Goal: Communication & Community: Answer question/provide support

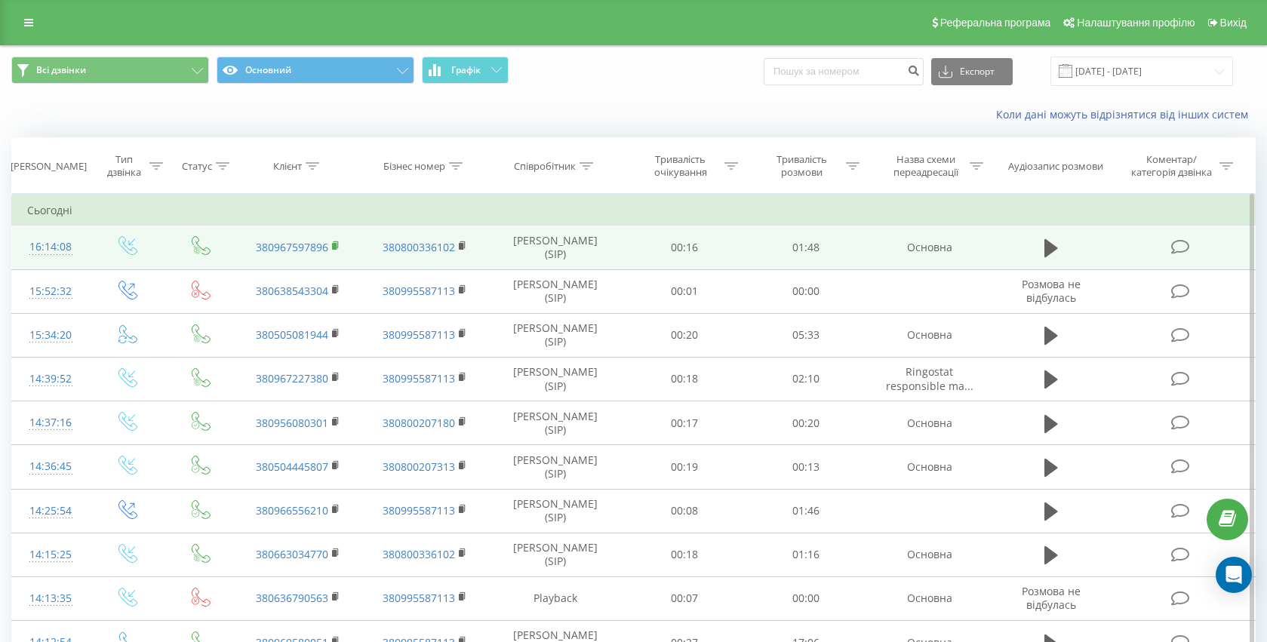
click at [338, 245] on icon at bounding box center [336, 246] width 8 height 11
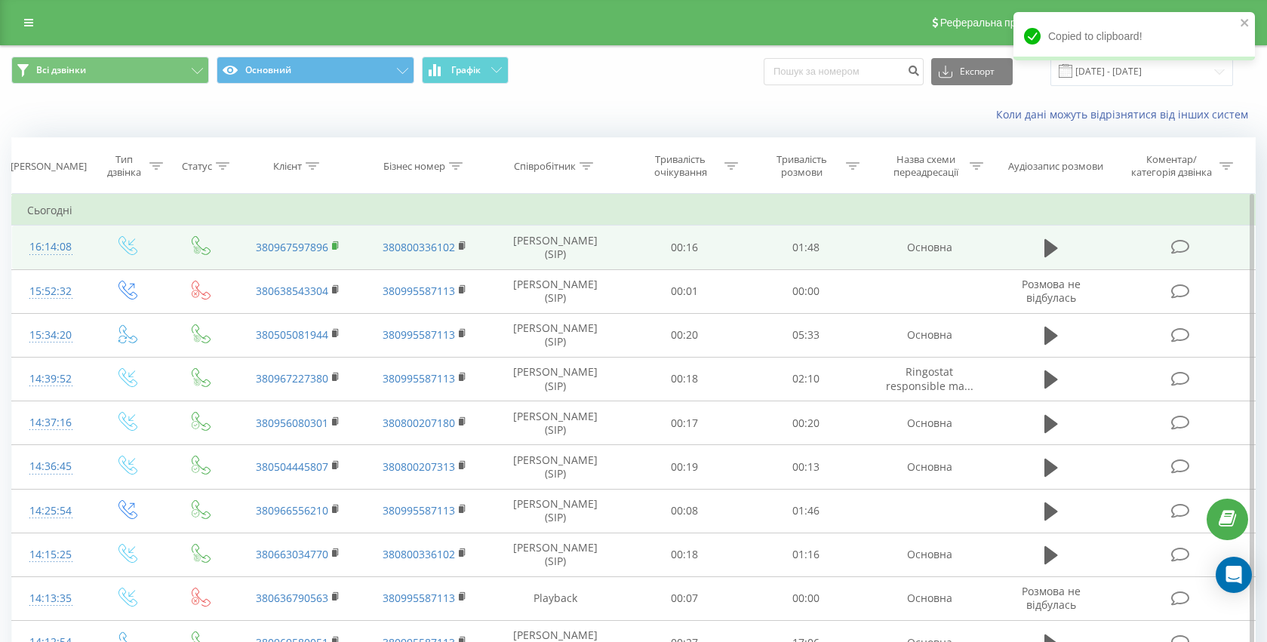
click at [335, 247] on rect at bounding box center [334, 246] width 5 height 7
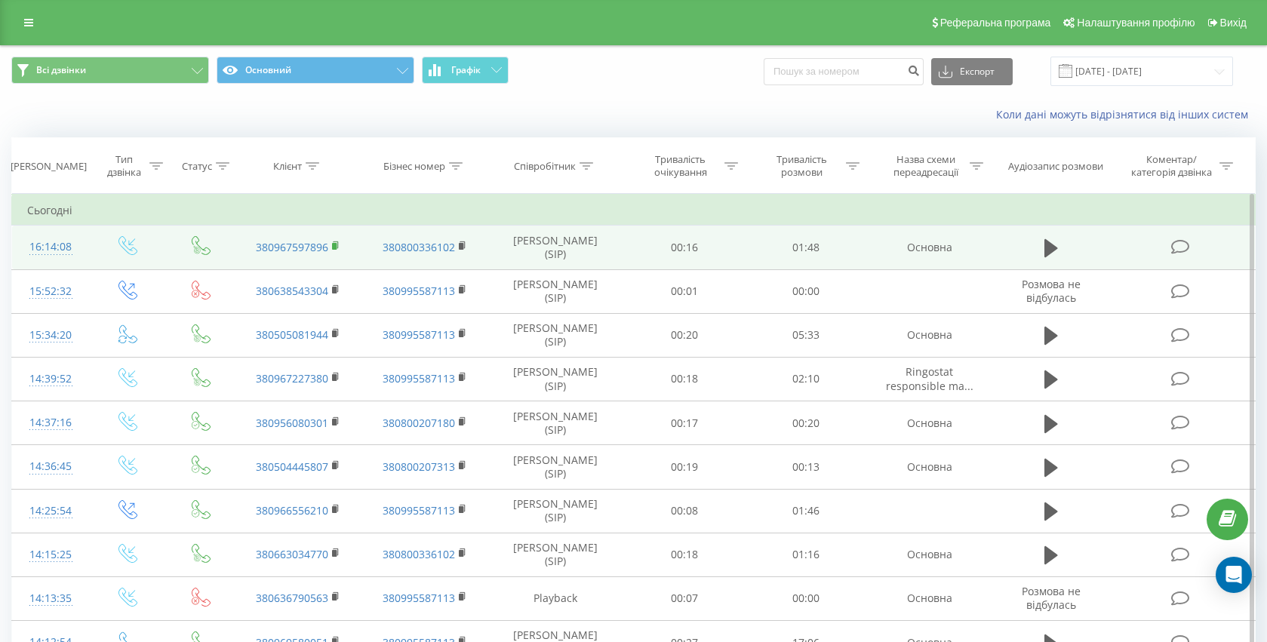
click at [335, 244] on rect at bounding box center [334, 246] width 5 height 7
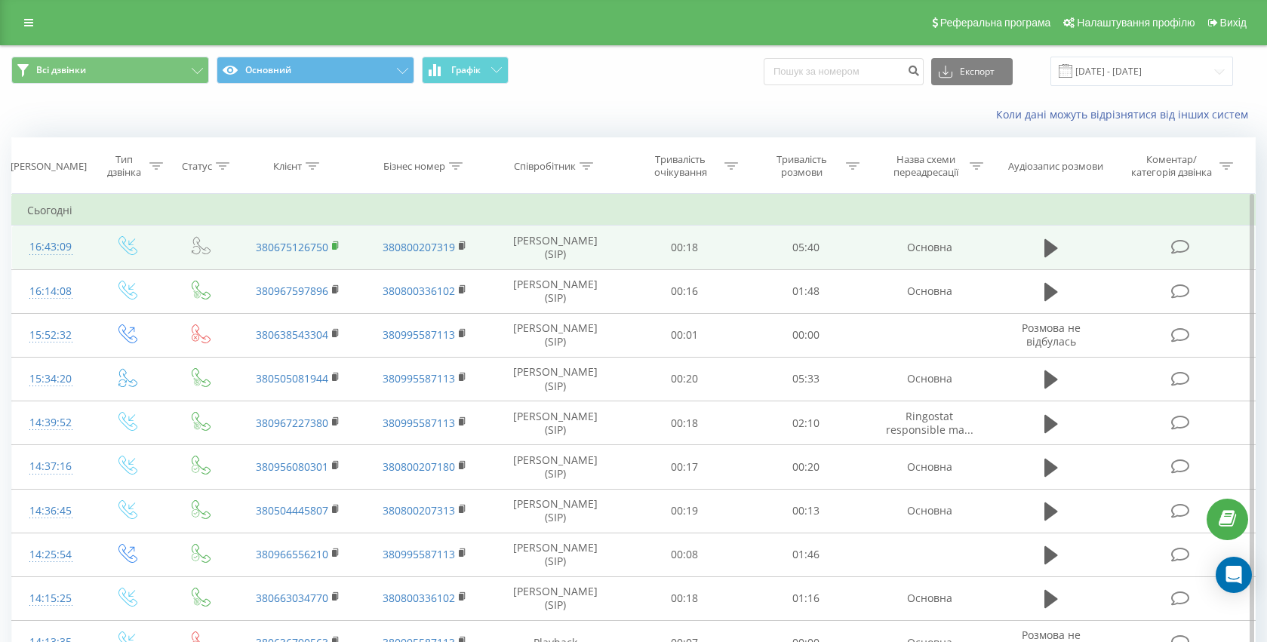
click at [334, 248] on rect at bounding box center [334, 246] width 5 height 7
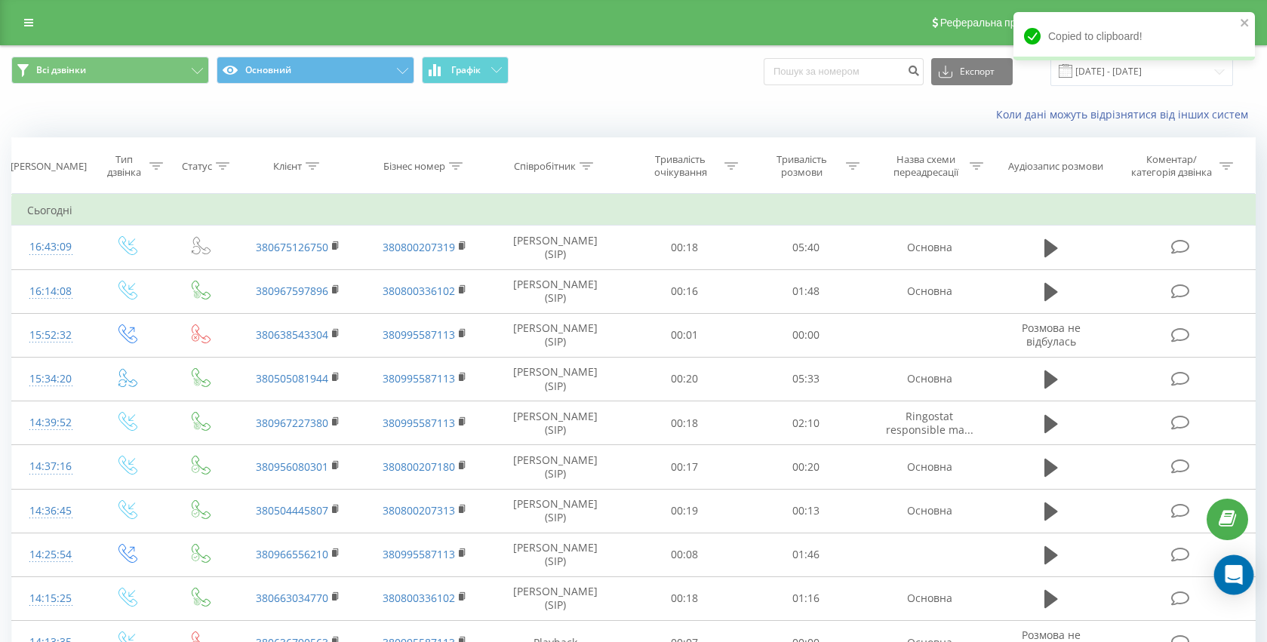
click at [1245, 577] on div "Open Intercom Messenger" at bounding box center [1234, 575] width 40 height 40
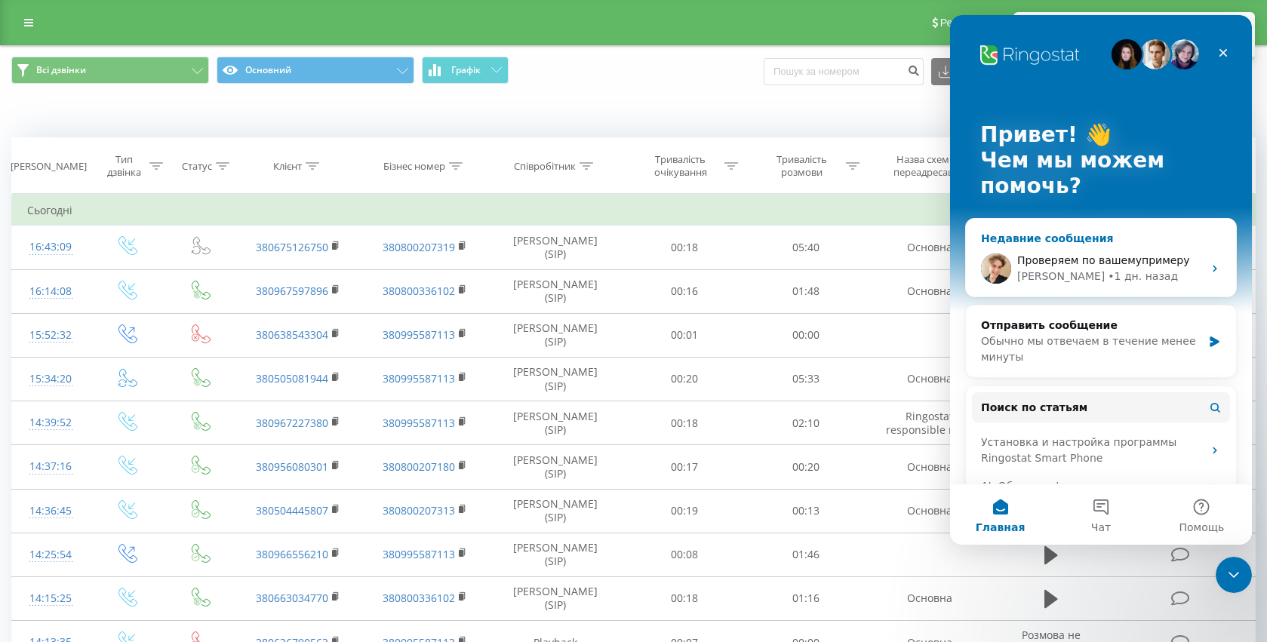
click at [1077, 248] on div "Проверяем по вашемупримеру [PERSON_NAME] • [DATE]" at bounding box center [1101, 269] width 270 height 56
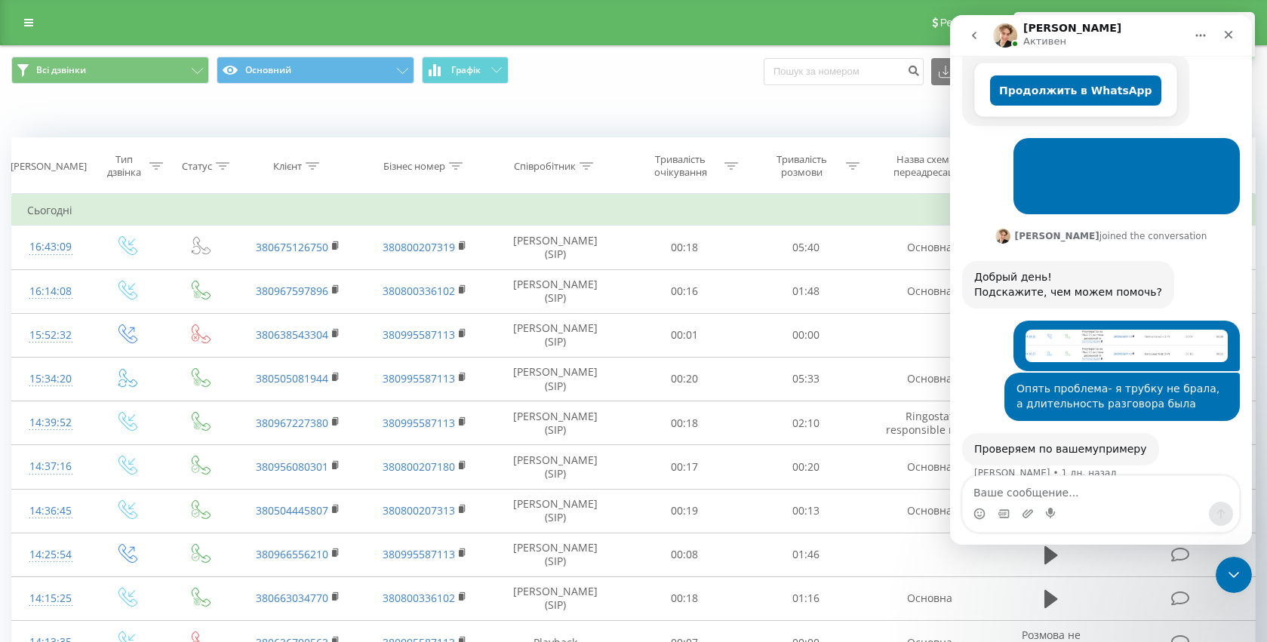
scroll to position [312, 0]
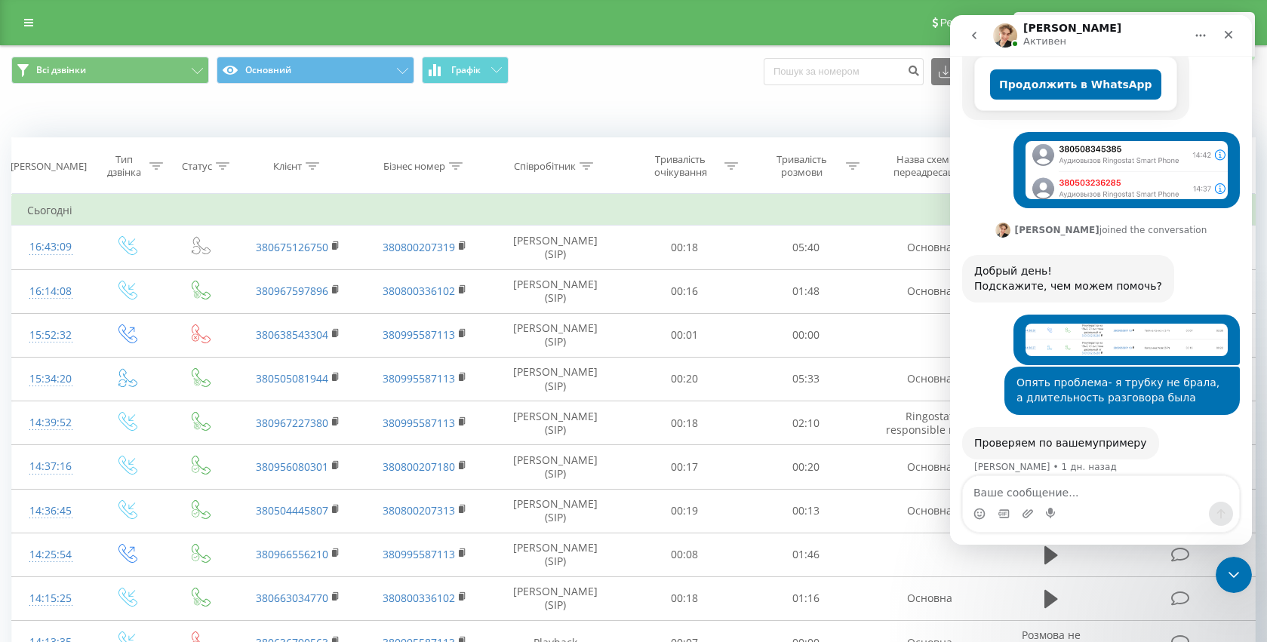
click at [1088, 491] on textarea "Ваше сообщение..." at bounding box center [1101, 489] width 276 height 26
type textarea "Добрый день"
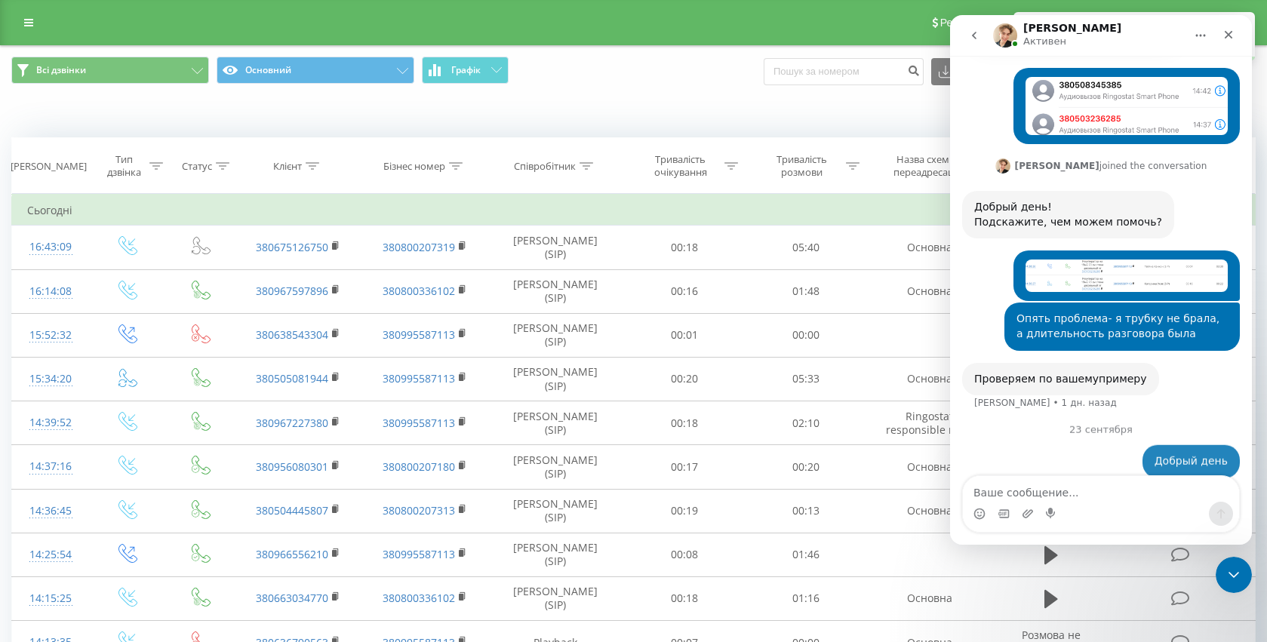
scroll to position [398, 0]
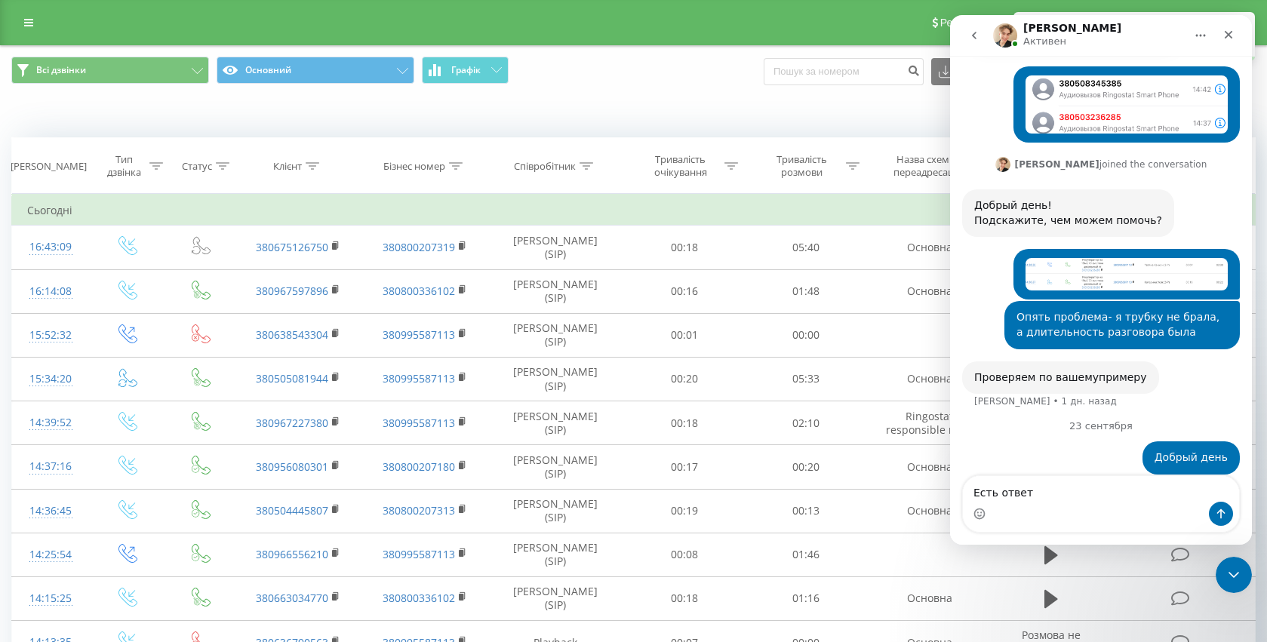
type textarea "Есть ответ?"
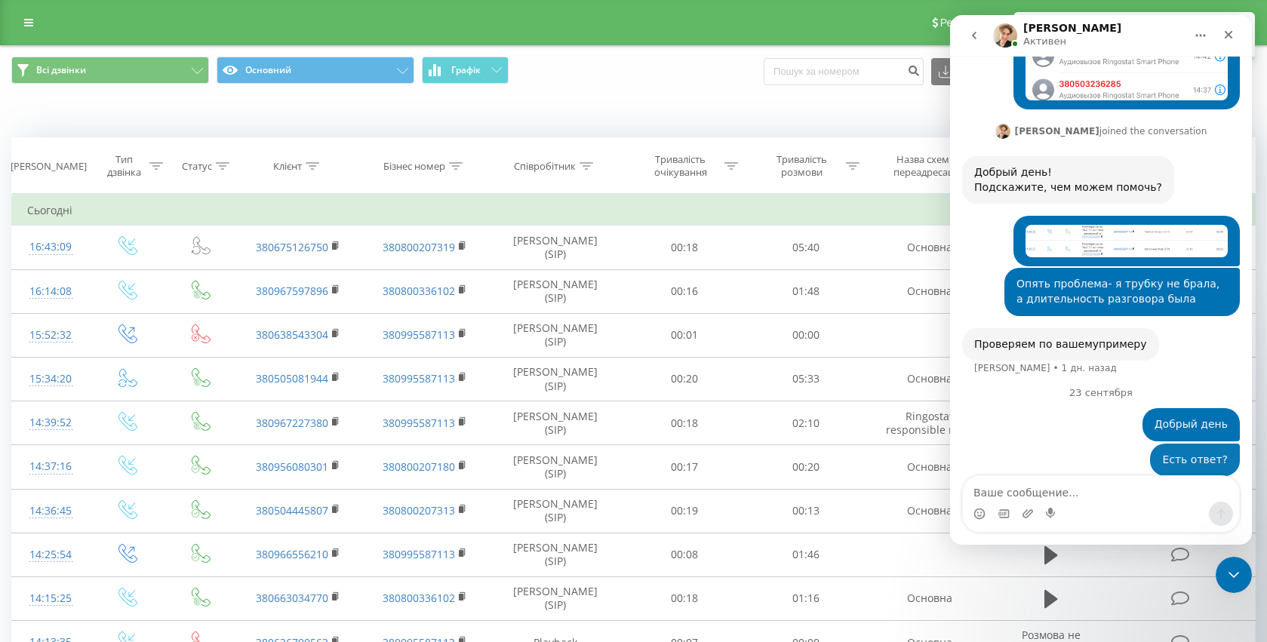
scroll to position [431, 0]
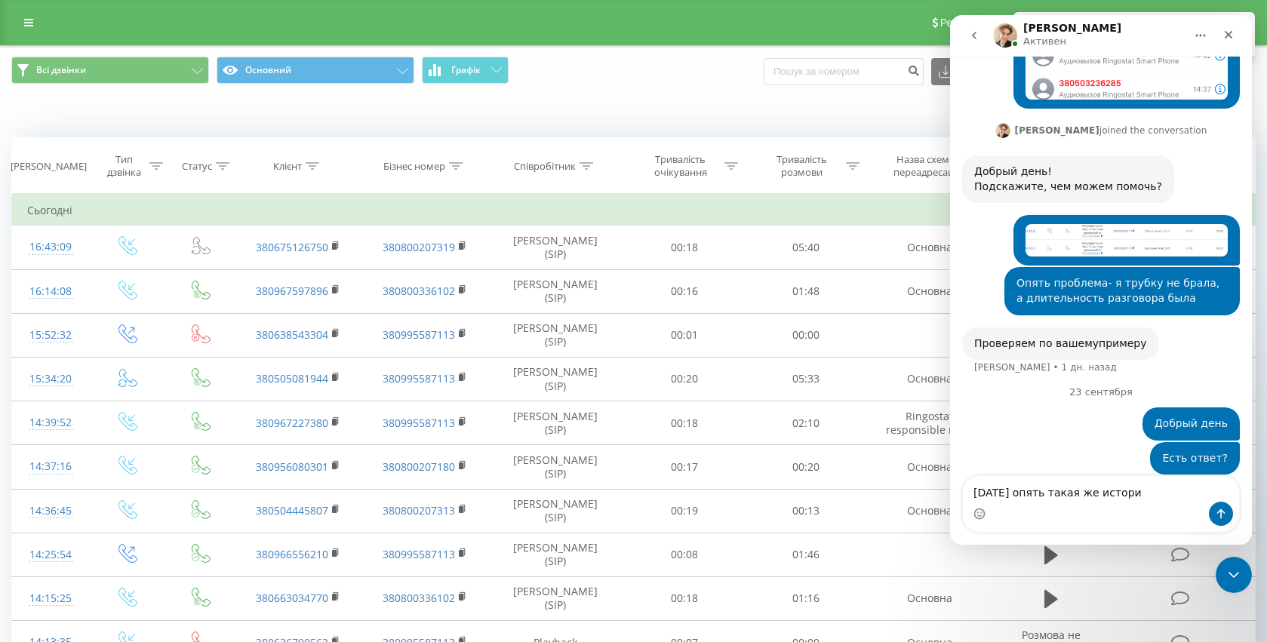
type textarea "[DATE] опять такая же история"
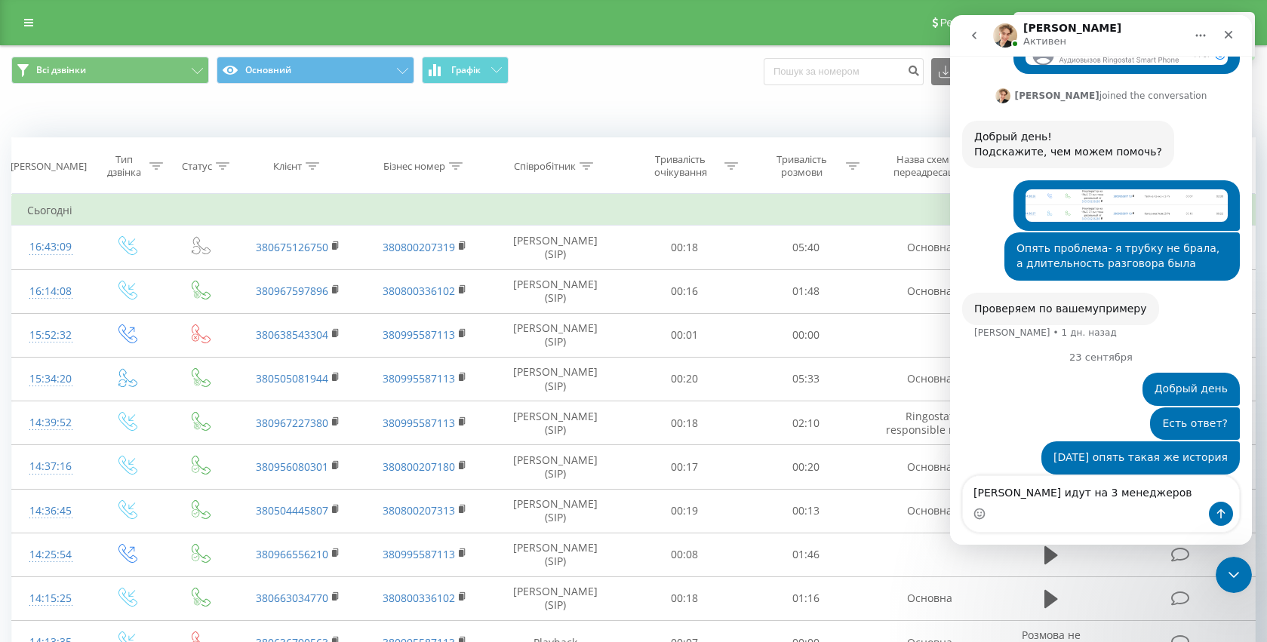
click at [1015, 492] on textarea "[PERSON_NAME] идут на 3 менеджеров" at bounding box center [1101, 489] width 276 height 26
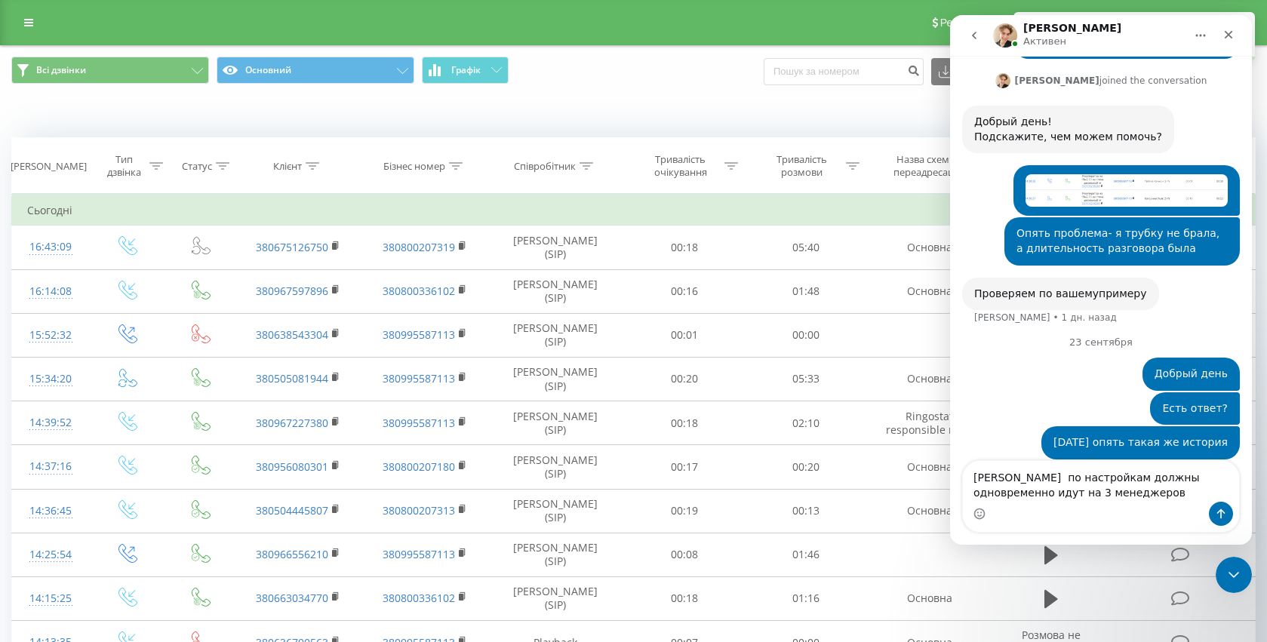
click at [996, 491] on textarea "[PERSON_NAME] по настройкам должны одновременно идут на 3 менеджеров" at bounding box center [1101, 481] width 276 height 41
click at [1096, 485] on textarea "Звонки по настройкам должны одновременно иддти на 3 менеджеров" at bounding box center [1101, 481] width 276 height 41
click at [1098, 489] on textarea "Звонки по настройкам должны одновременно иддти на 3 менеджеров" at bounding box center [1101, 481] width 276 height 41
type textarea "Звонки по настройкам должны одновременно иддти на 3 менеджеров, а по"
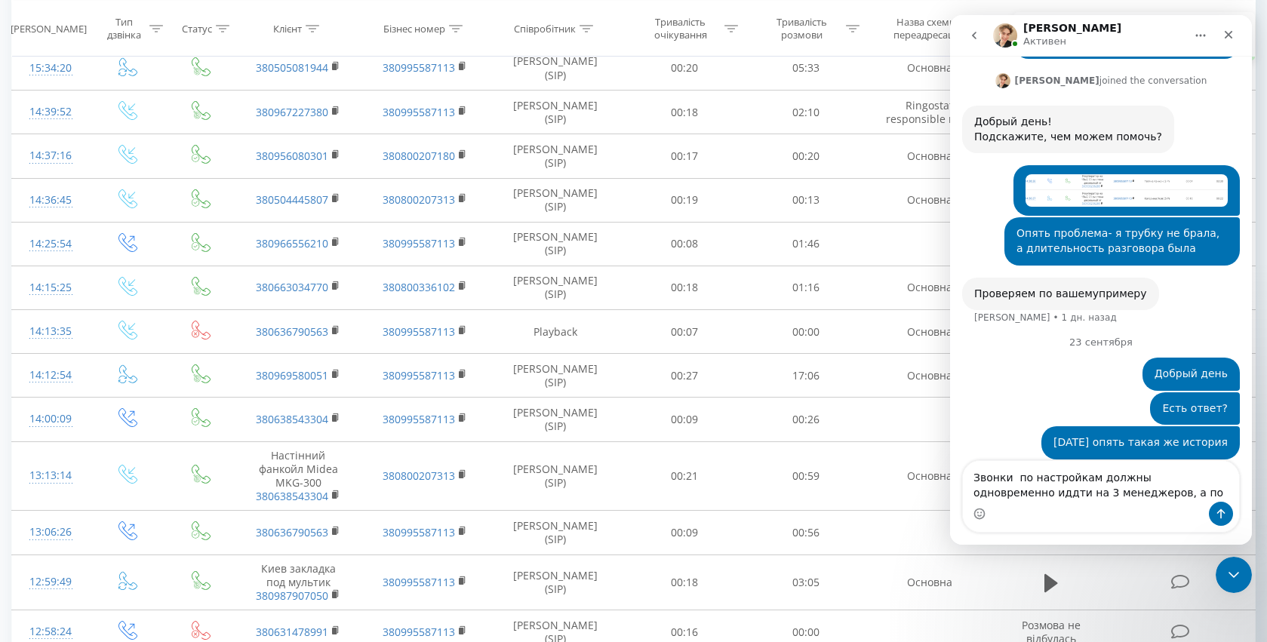
click at [973, 34] on icon "go back" at bounding box center [974, 36] width 5 height 8
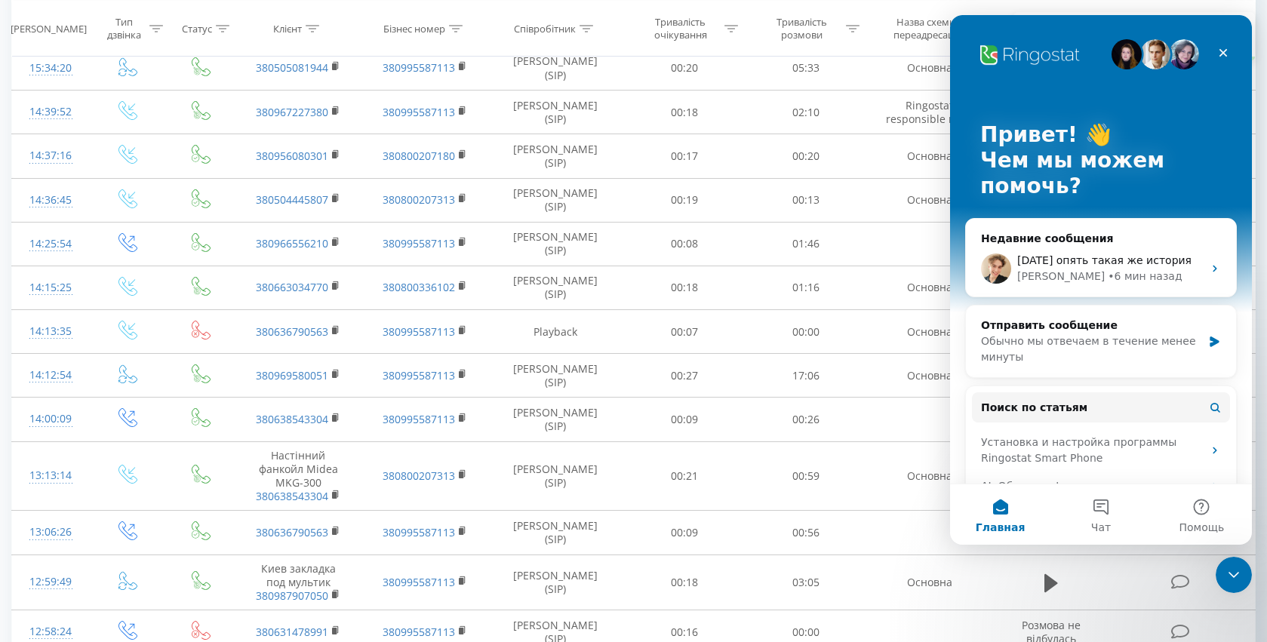
scroll to position [0, 0]
click at [1228, 55] on icon "Закрыть" at bounding box center [1223, 53] width 12 height 12
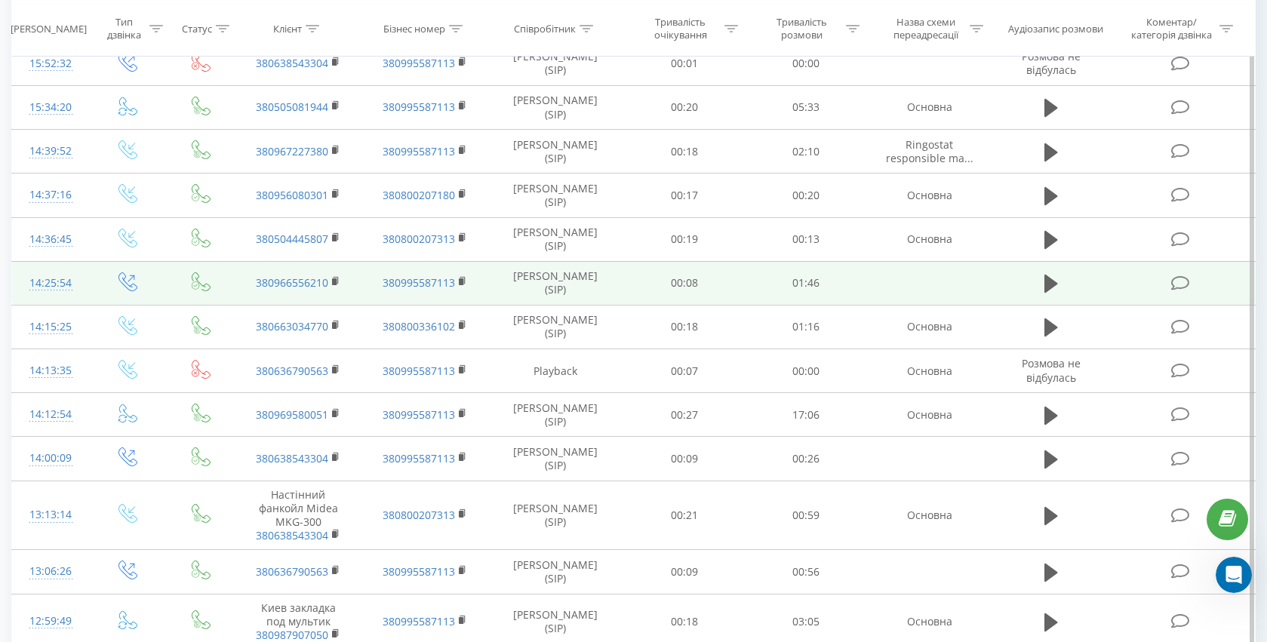
scroll to position [261, 0]
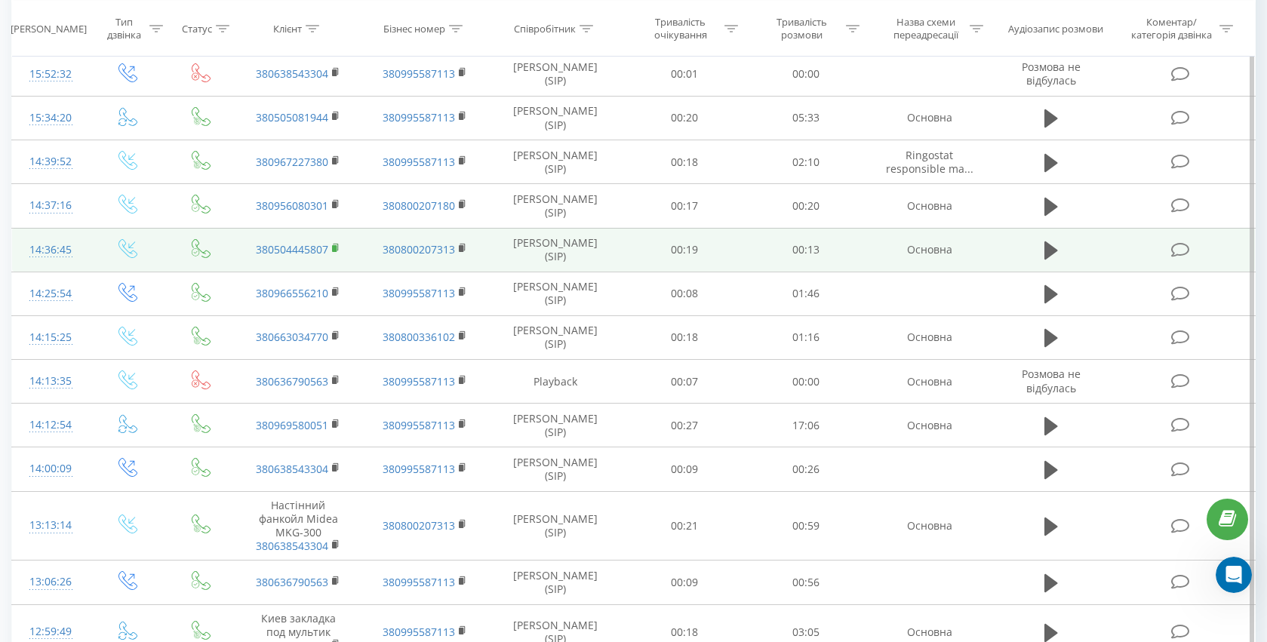
click at [336, 253] on span at bounding box center [336, 249] width 8 height 14
click at [336, 248] on rect at bounding box center [334, 248] width 5 height 7
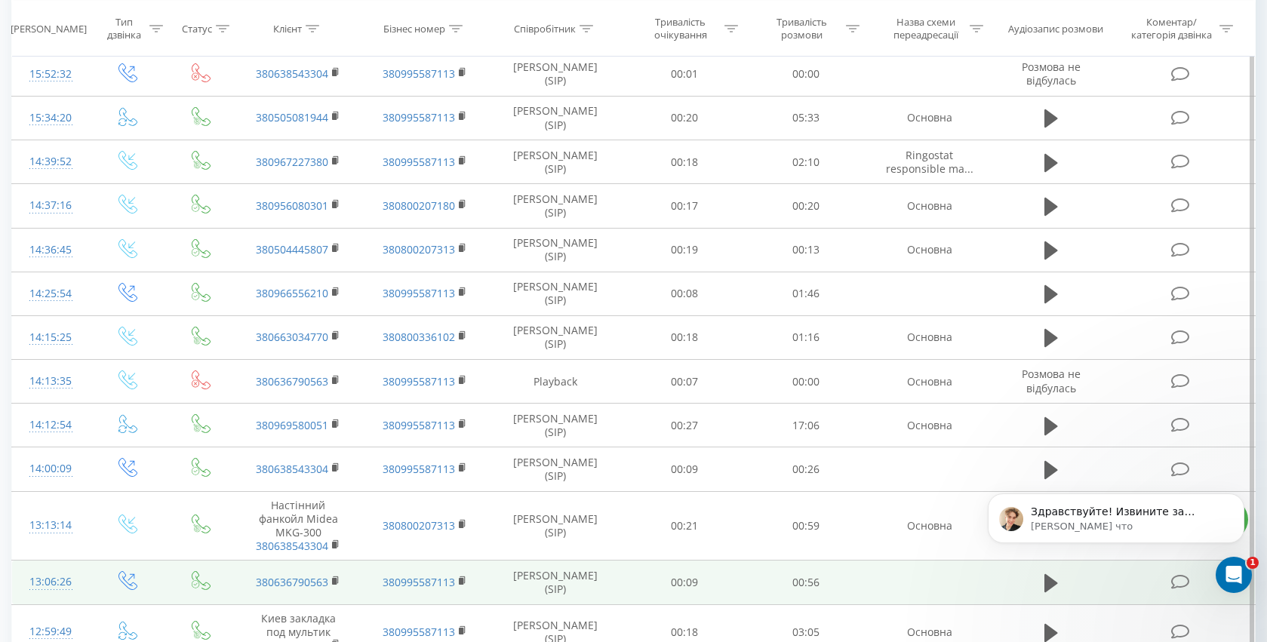
scroll to position [0, 0]
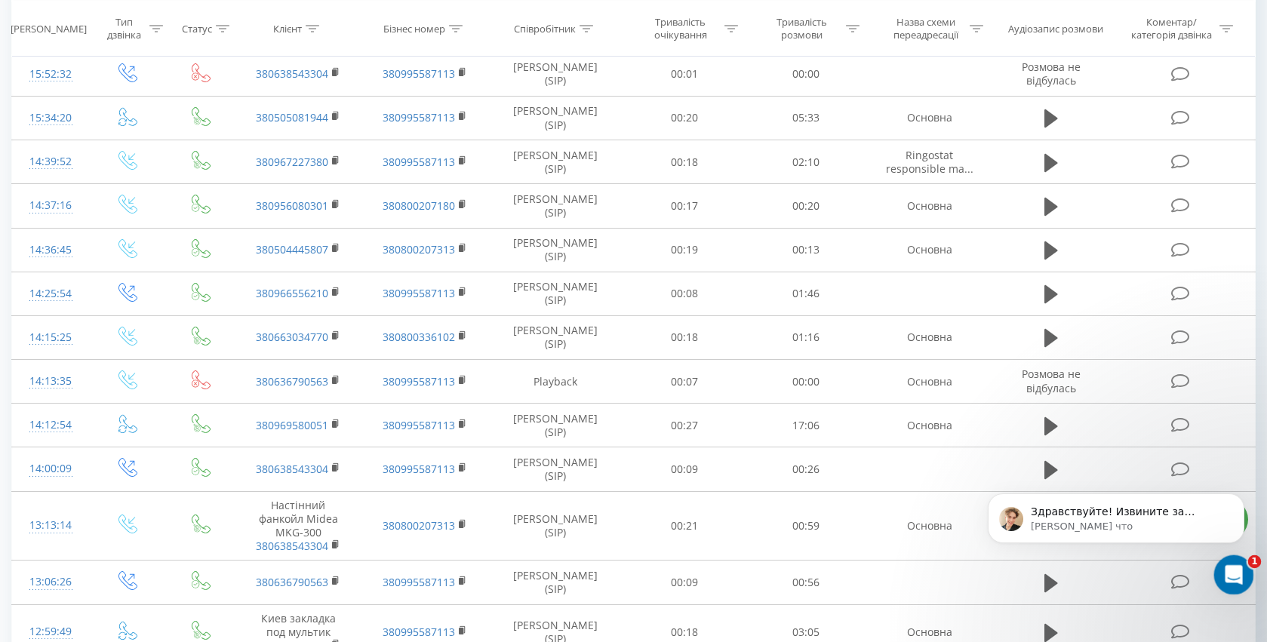
click at [1225, 560] on div "Открыть службу сообщений Intercom" at bounding box center [1231, 573] width 50 height 50
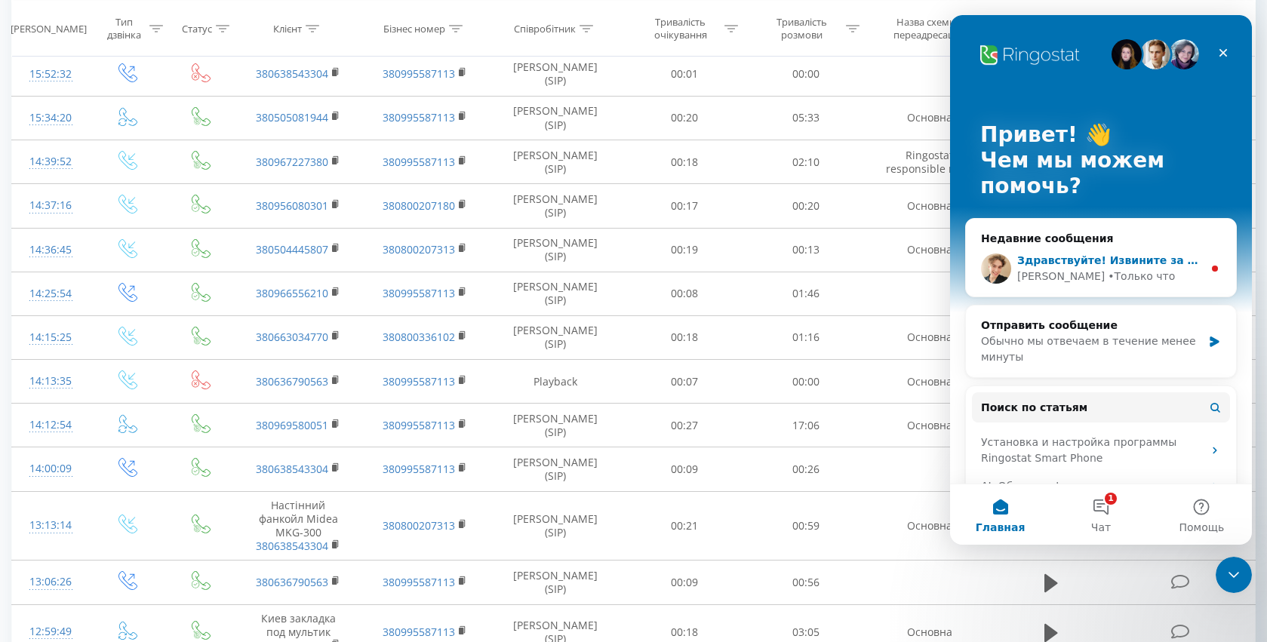
click at [1107, 275] on div "• Только что" at bounding box center [1140, 277] width 67 height 16
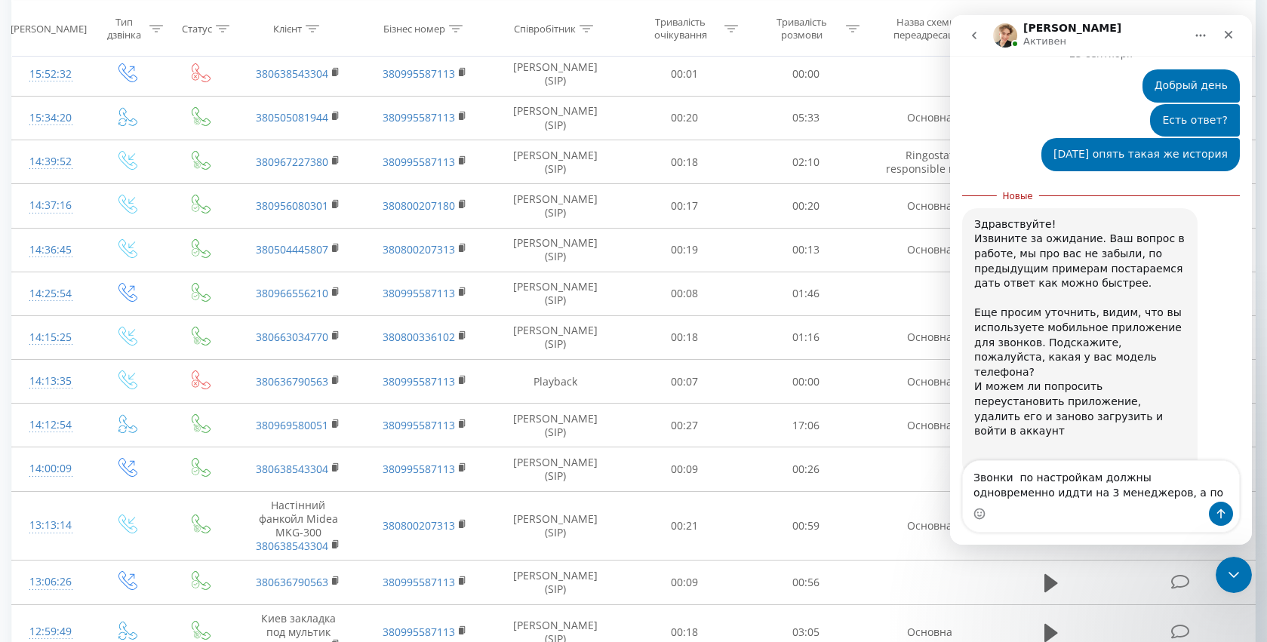
scroll to position [758, 0]
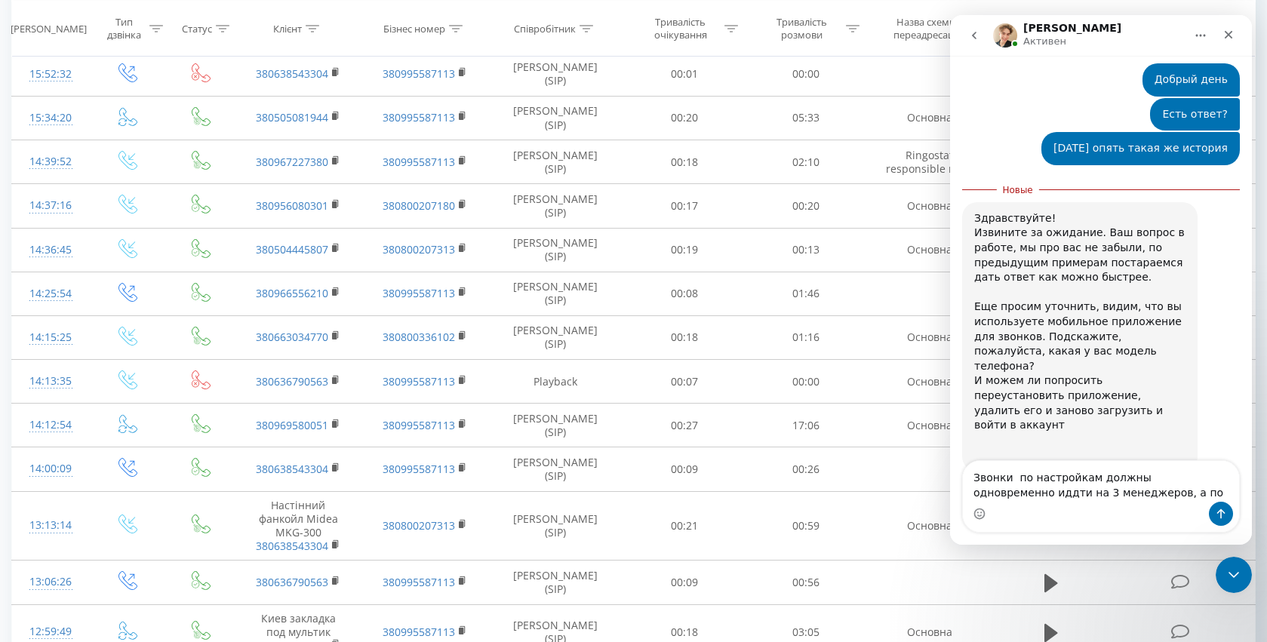
click at [1050, 493] on textarea "Звонки по настройкам должны одновременно иддти на 3 менеджеров, а по" at bounding box center [1101, 481] width 276 height 41
drag, startPoint x: 1122, startPoint y: 493, endPoint x: 955, endPoint y: 465, distance: 169.0
click at [955, 465] on div "Звонки по настройкам должны одновременно иддти на 3 менеджеров, а по Звонки по …" at bounding box center [1101, 496] width 302 height 72
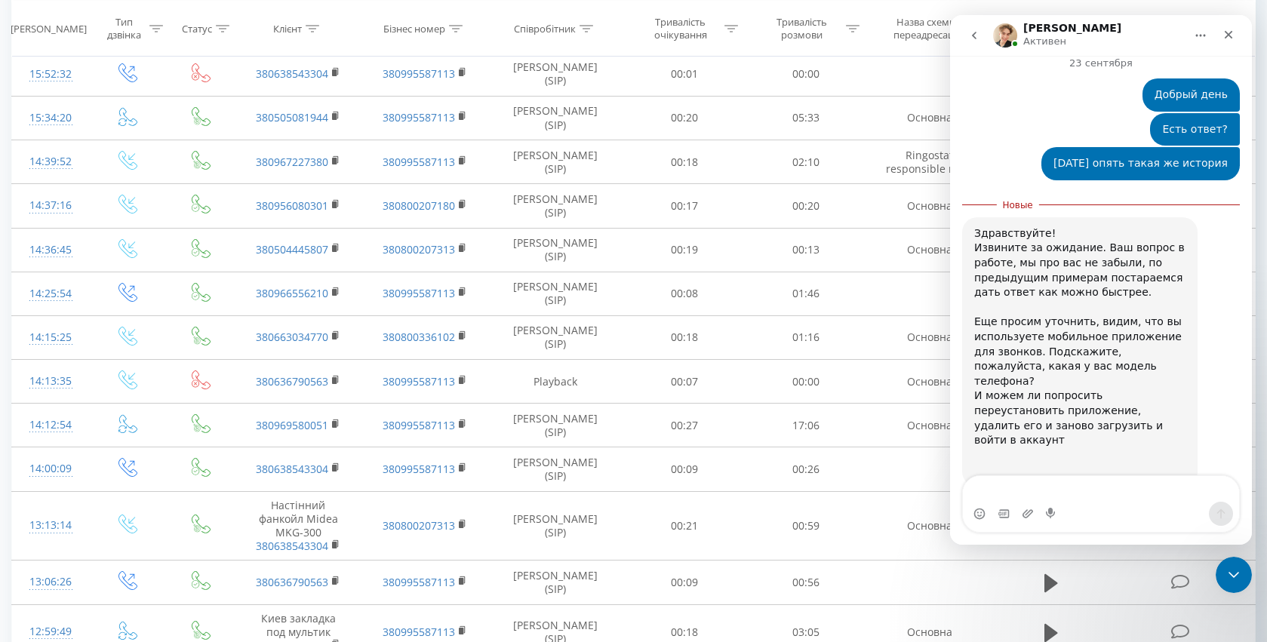
click at [1113, 494] on textarea "Ваше сообщение..." at bounding box center [1101, 489] width 276 height 26
type textarea "ф"
type textarea "16 Промакс"
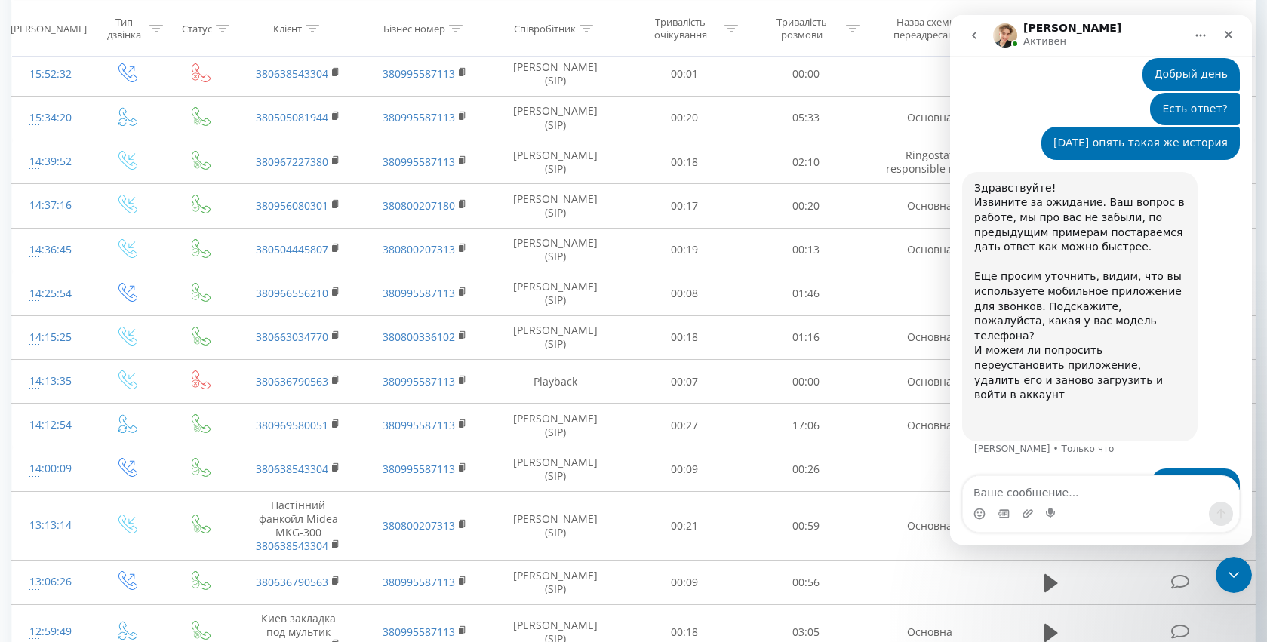
click at [1070, 487] on textarea "Ваше сообщение..." at bounding box center [1101, 489] width 276 height 26
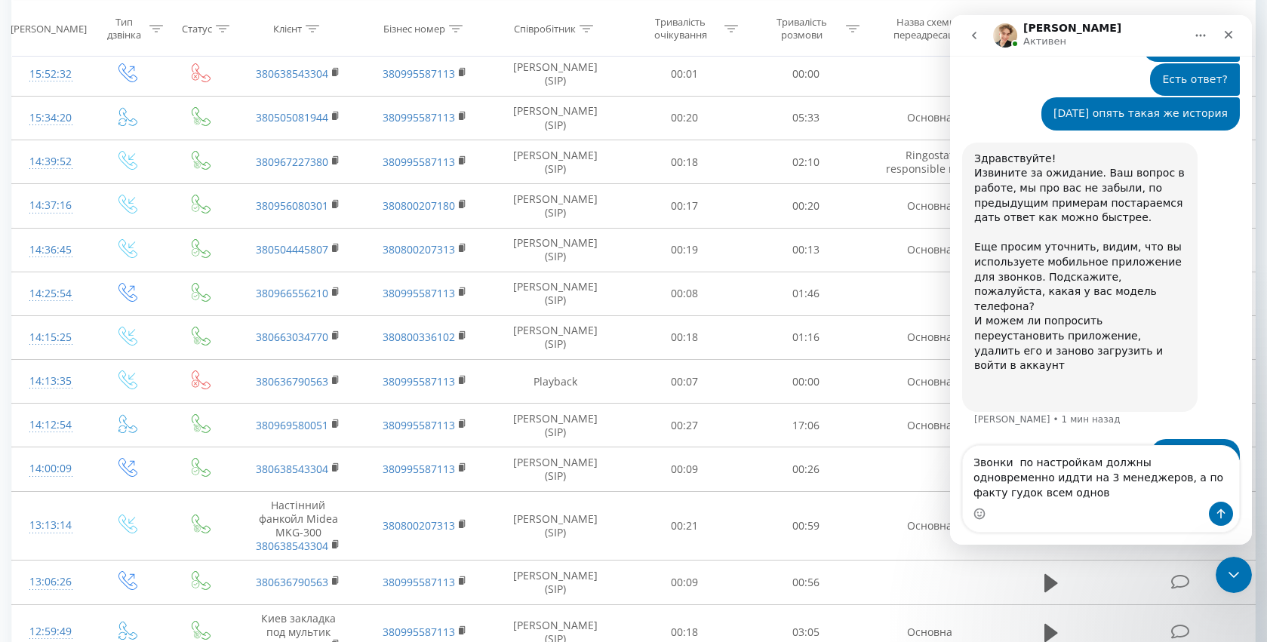
scroll to position [794, 0]
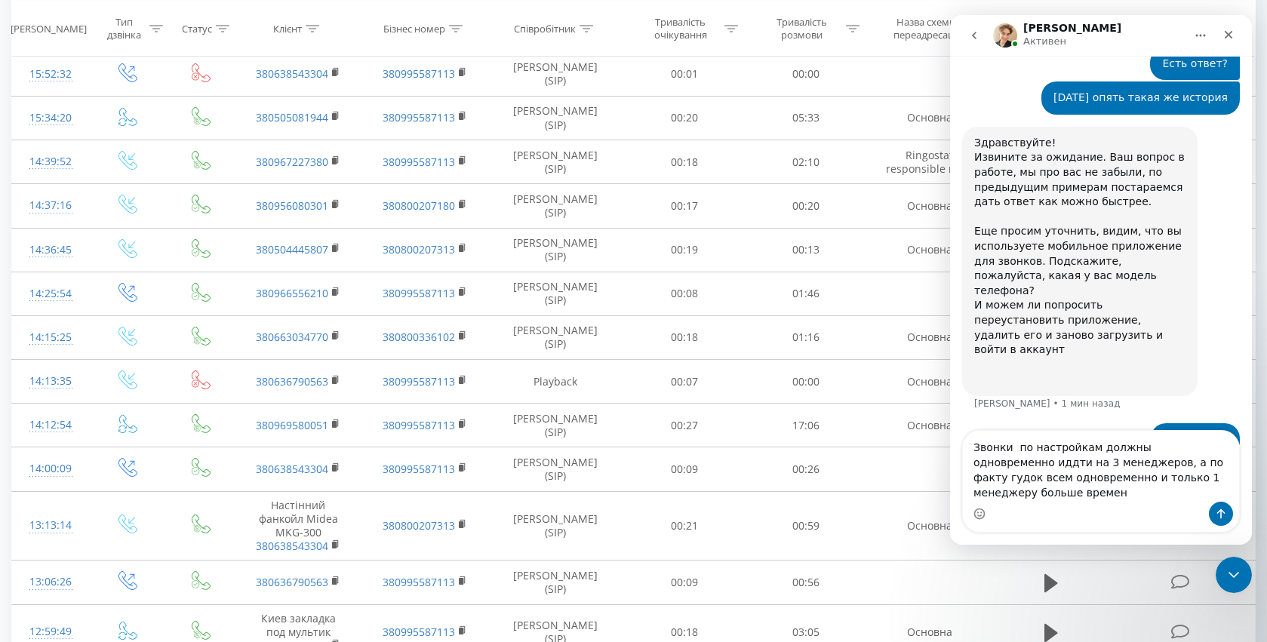
type textarea "Звонки по настройкам должны одновременно иддти на 3 менеджеров, а по факту гудо…"
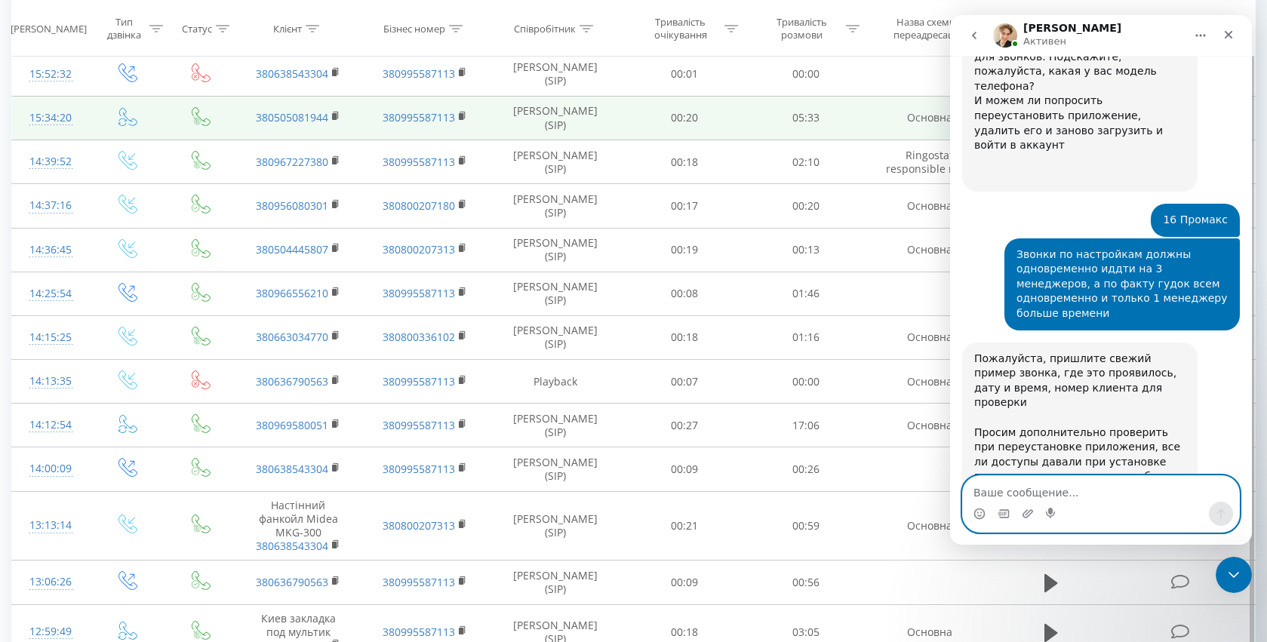
scroll to position [1020, 0]
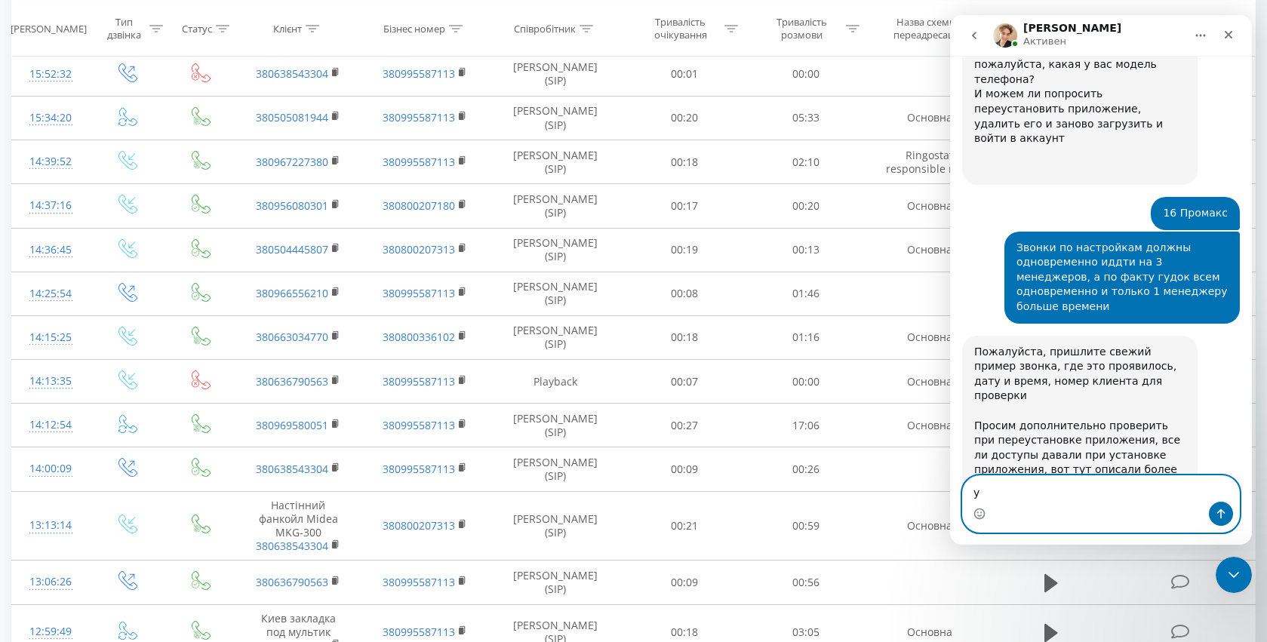
type textarea "у"
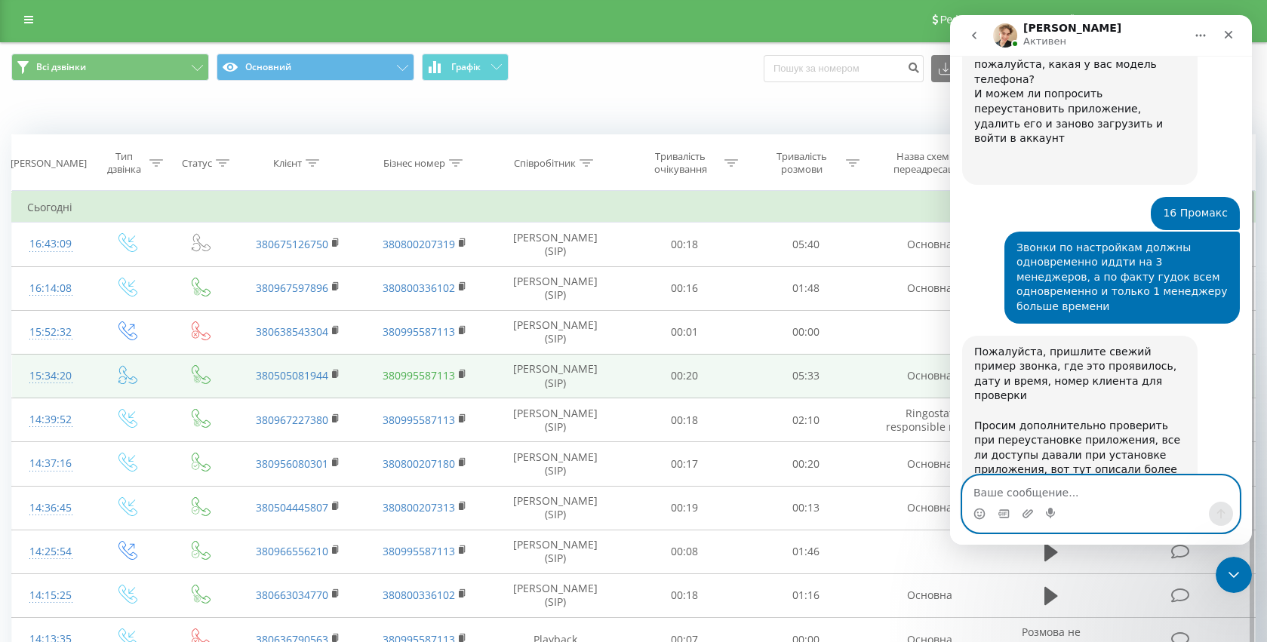
scroll to position [0, 0]
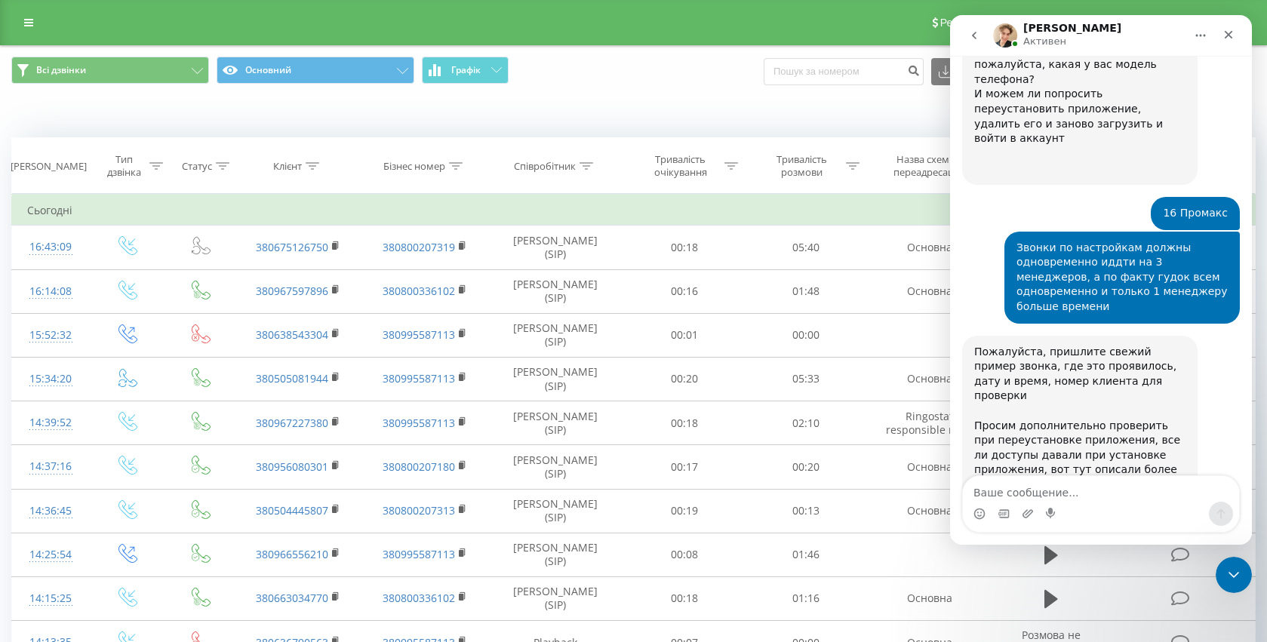
click at [979, 32] on icon "go back" at bounding box center [974, 35] width 12 height 12
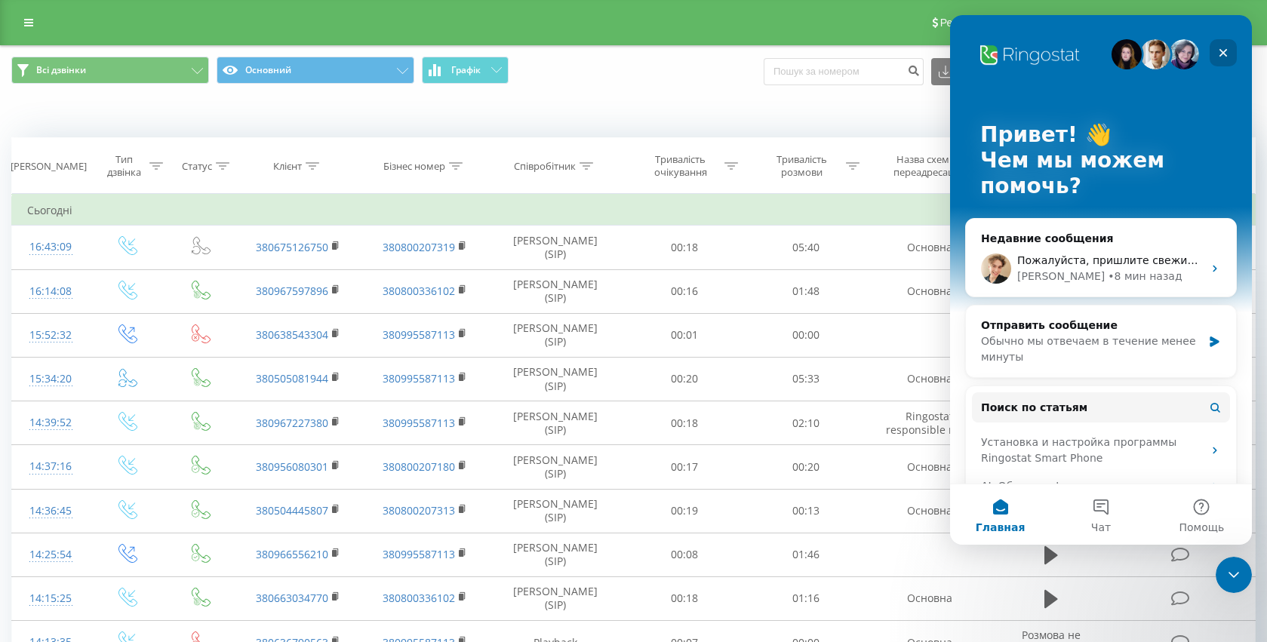
click at [1223, 57] on icon "Закрыть" at bounding box center [1223, 53] width 12 height 12
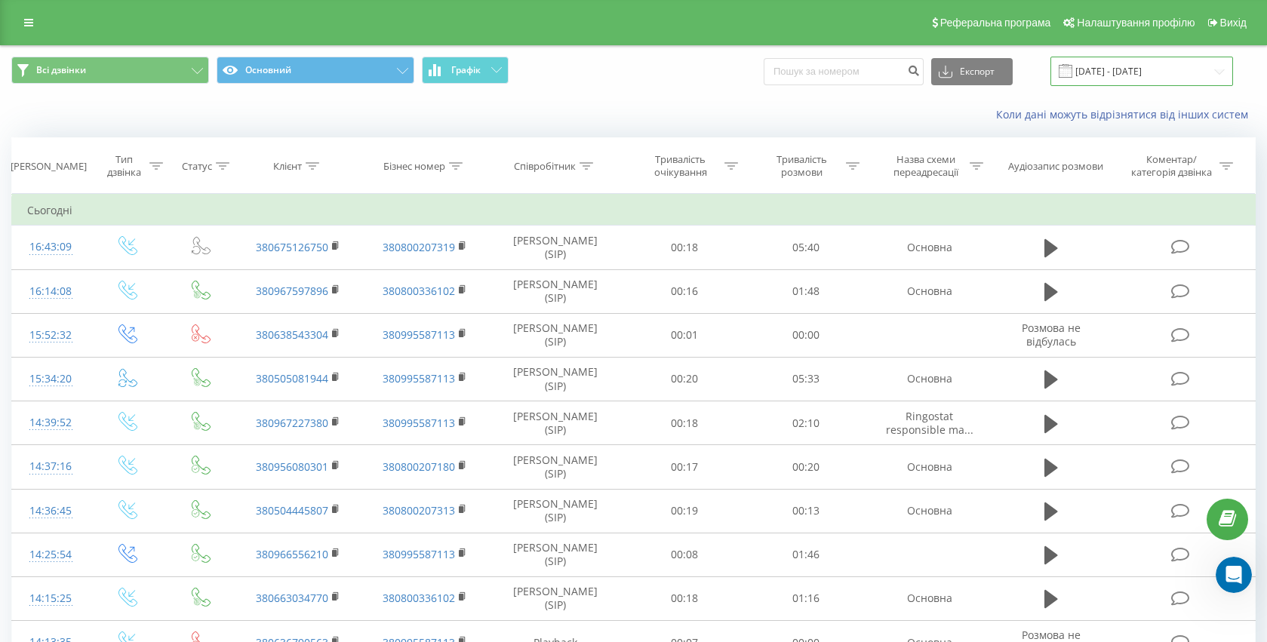
click at [1168, 65] on input "[DATE] - [DATE]" at bounding box center [1141, 71] width 183 height 29
click at [785, 82] on div "Всі дзвінки Основний Графік Експорт .csv .xls .xlsx [DATE] - [DATE]" at bounding box center [633, 71] width 1244 height 29
